Goal: Find specific page/section: Find specific page/section

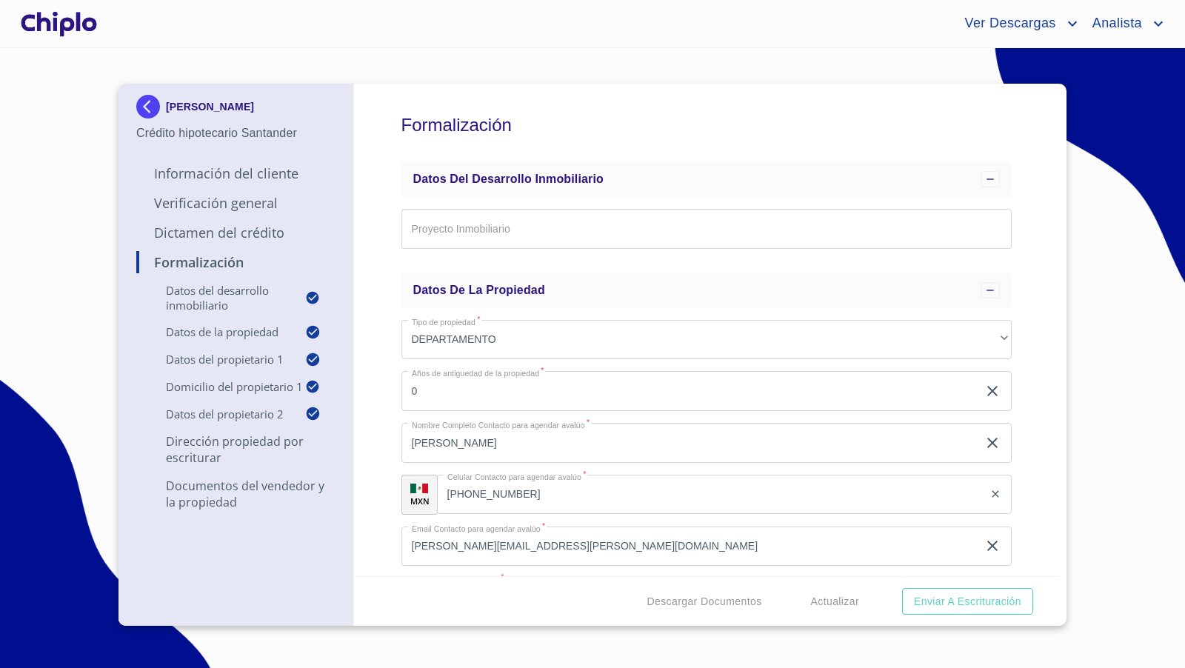
scroll to position [7213, 0]
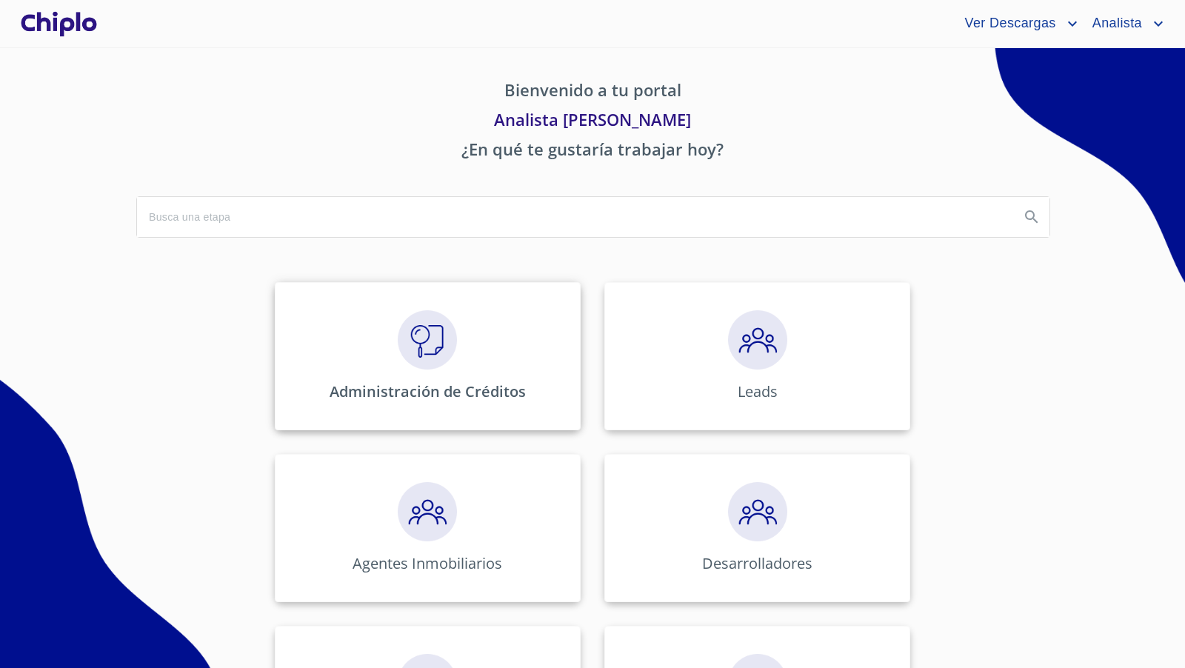
click at [441, 341] on img at bounding box center [427, 339] width 59 height 59
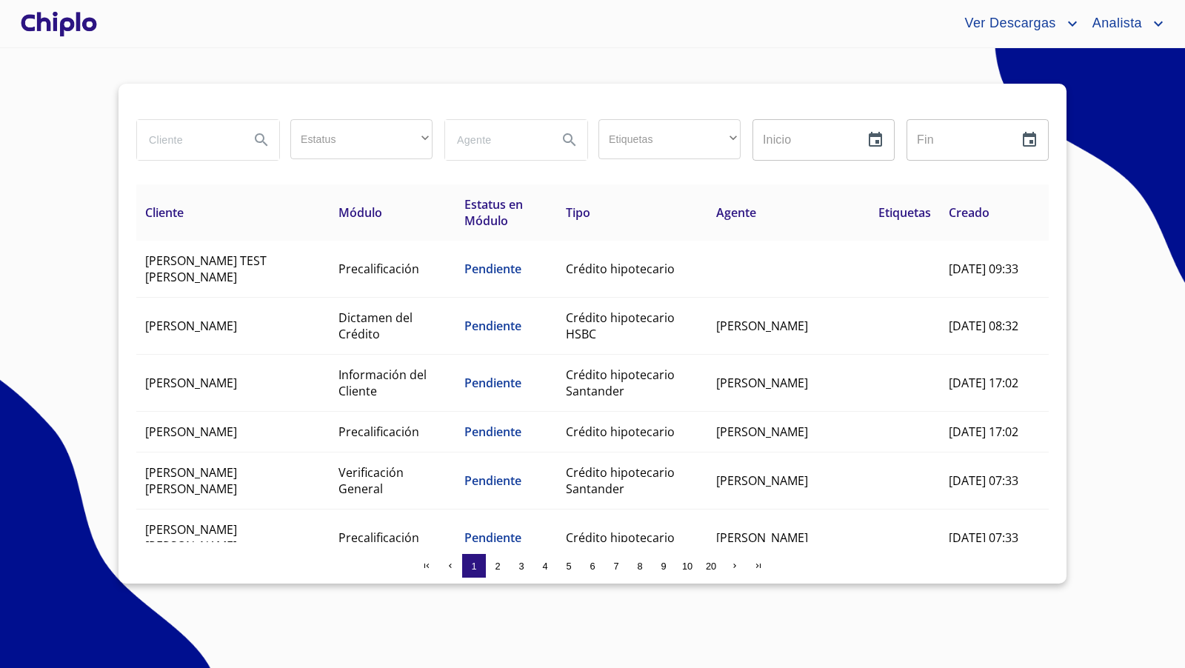
click at [212, 135] on input "search" at bounding box center [187, 140] width 101 height 40
type input "ANGUIS"
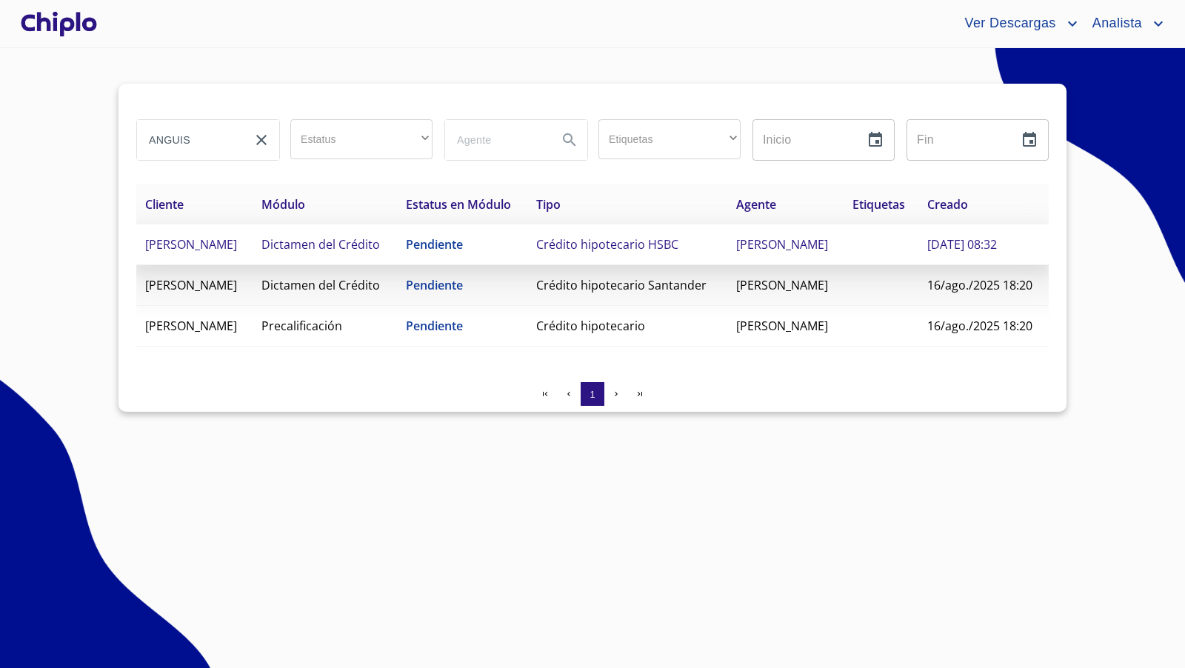
click at [237, 253] on span "[PERSON_NAME]" at bounding box center [191, 244] width 92 height 16
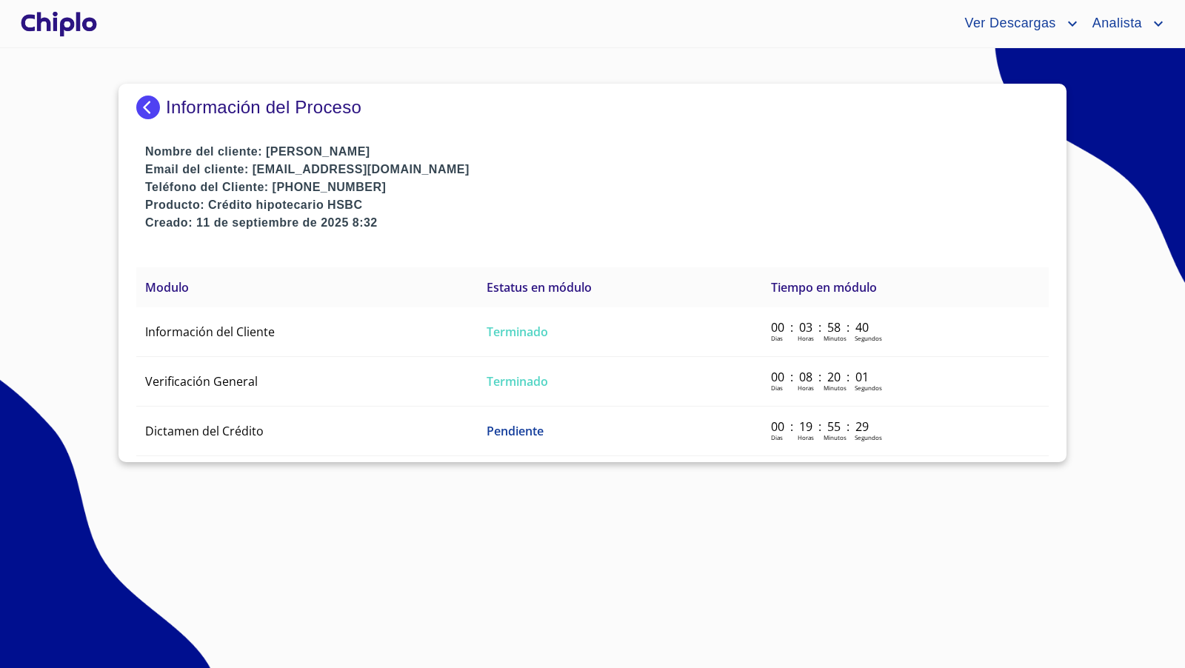
click at [144, 104] on img at bounding box center [151, 108] width 30 height 24
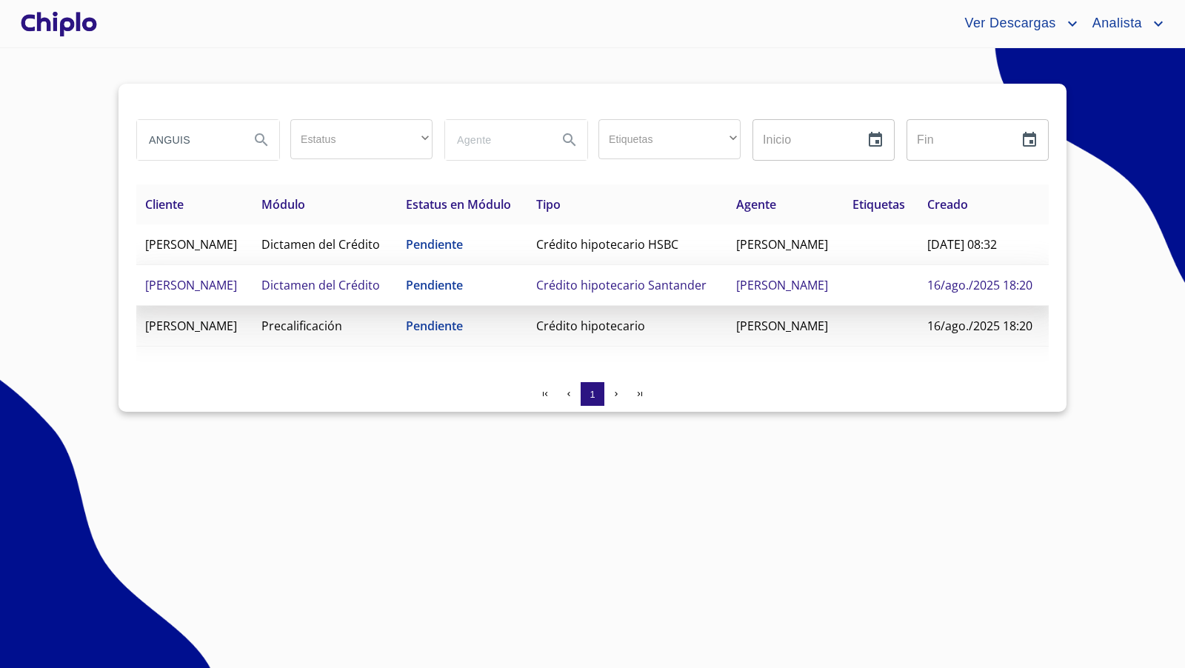
click at [244, 306] on td "[PERSON_NAME]" at bounding box center [194, 285] width 116 height 41
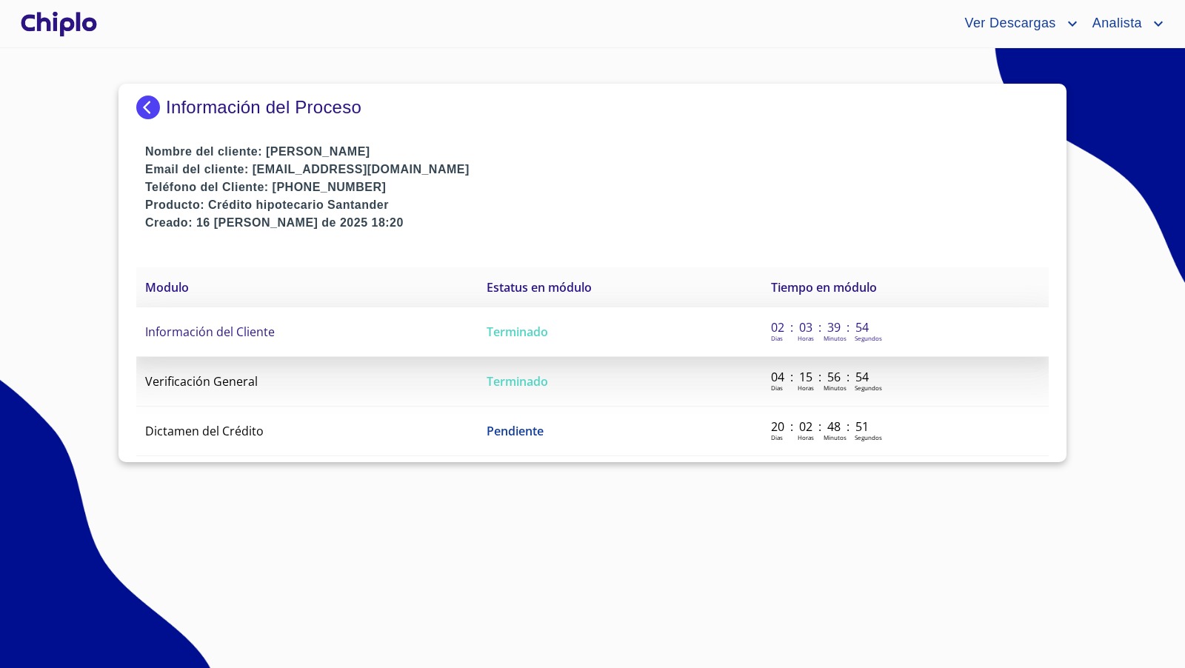
click at [278, 330] on td "Información del Cliente" at bounding box center [306, 332] width 341 height 50
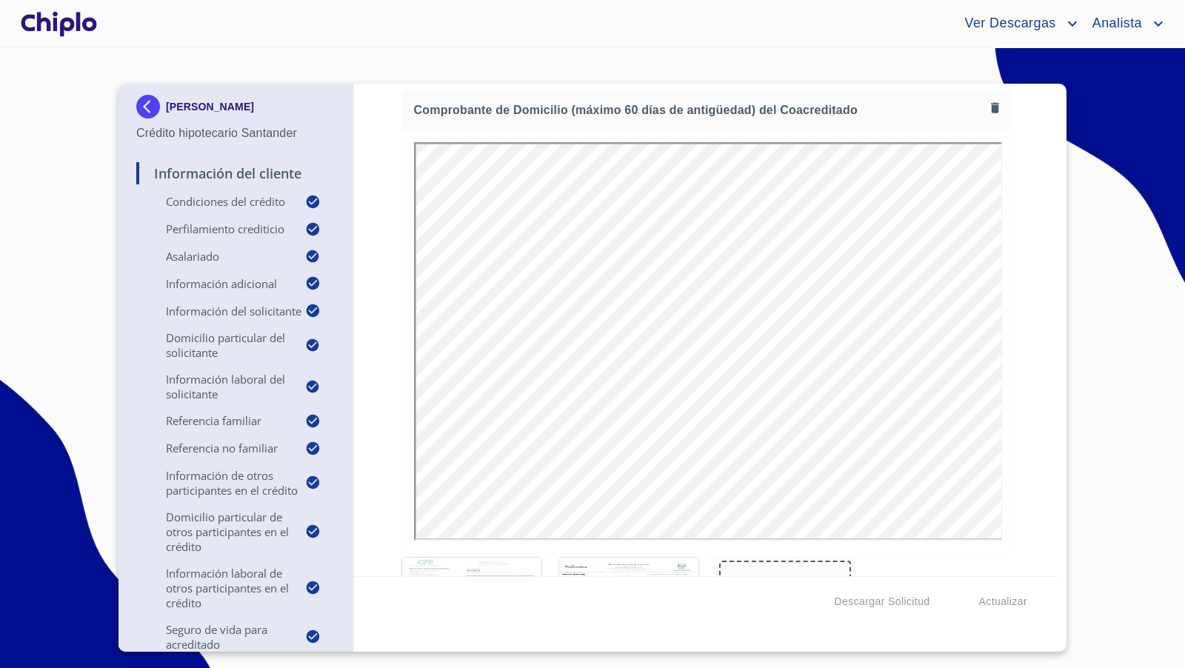
scroll to position [16842, 0]
